Goal: Navigation & Orientation: Find specific page/section

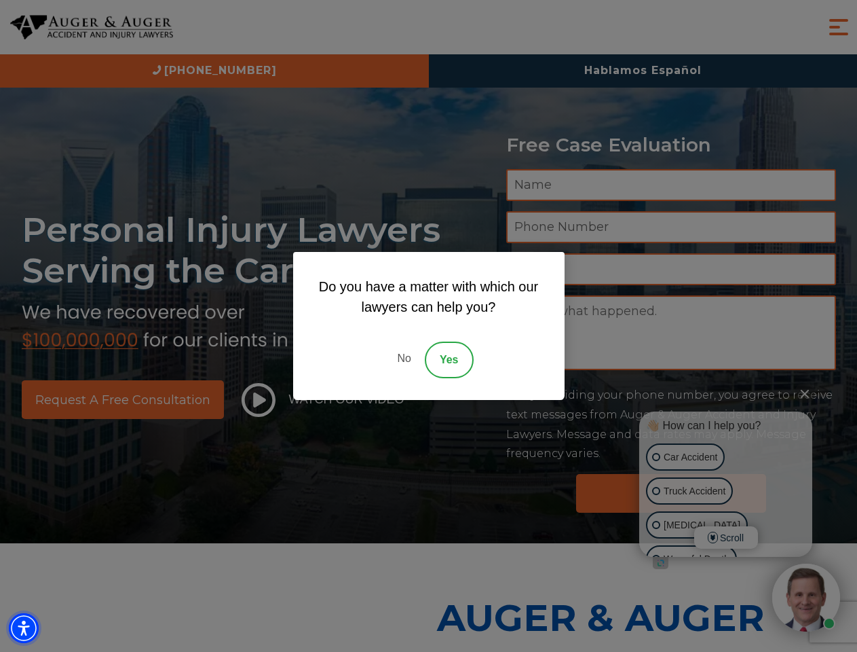
click at [24, 628] on img "Accessibility Menu" at bounding box center [24, 628] width 30 height 30
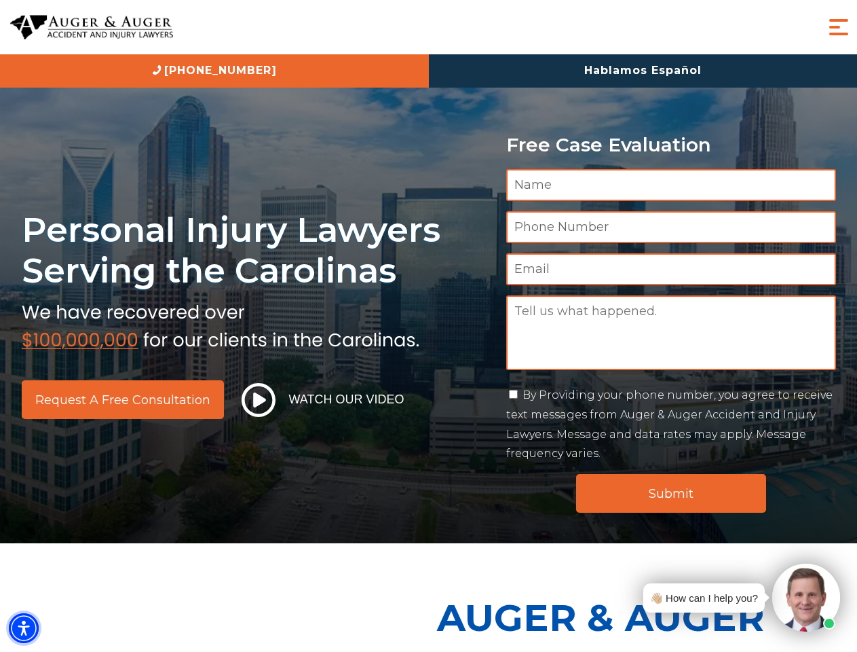
click at [24, 628] on img "Accessibility Menu" at bounding box center [24, 628] width 30 height 30
